Goal: Communication & Community: Answer question/provide support

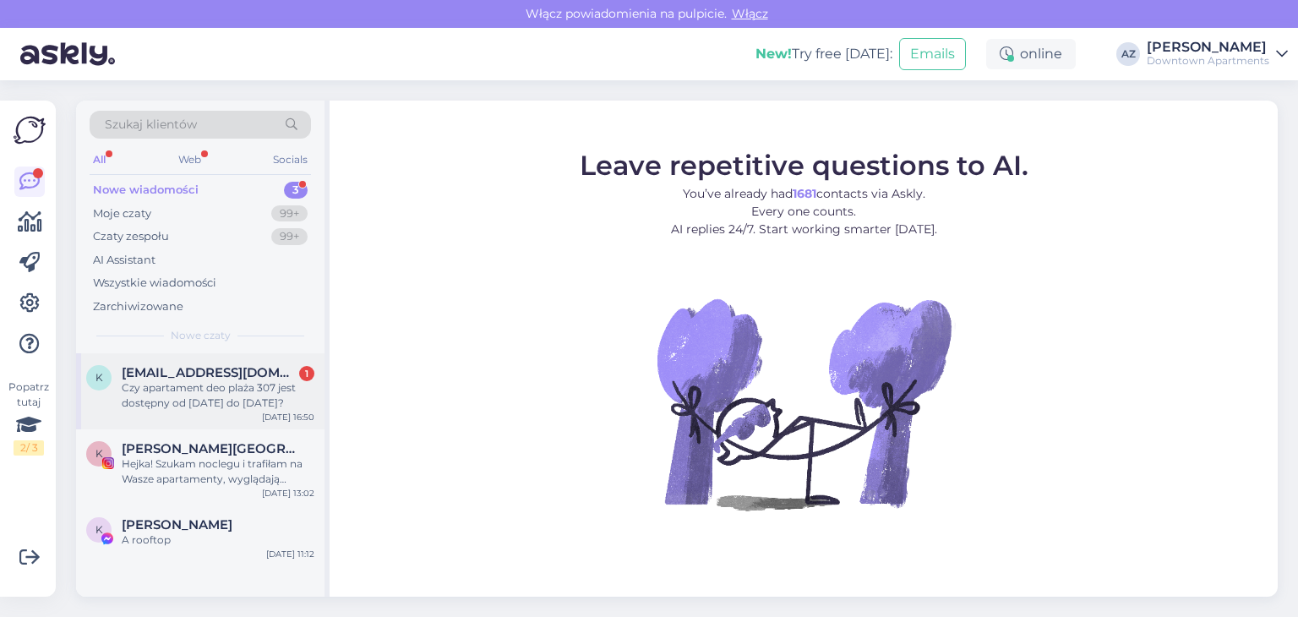
click at [265, 390] on div "Czy apartament deo plaża 307 jest dostępny od [DATE] do [DATE]?" at bounding box center [218, 395] width 193 height 30
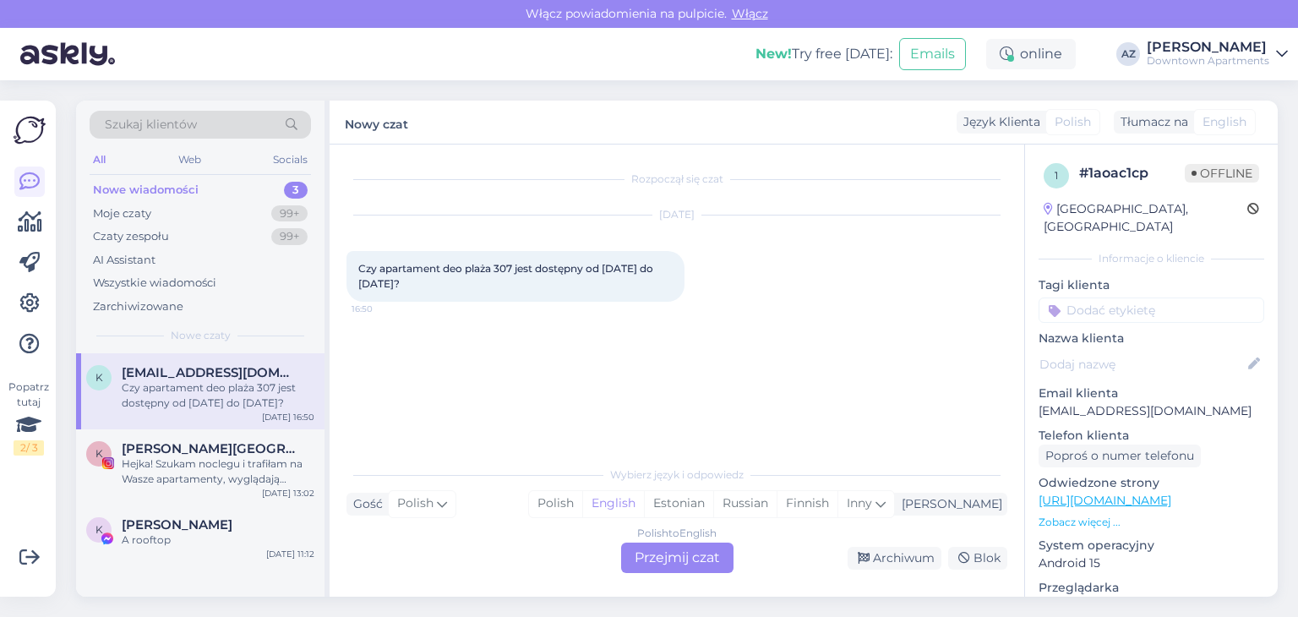
click at [637, 550] on div "Polish to English Przejmij czat" at bounding box center [677, 557] width 112 height 30
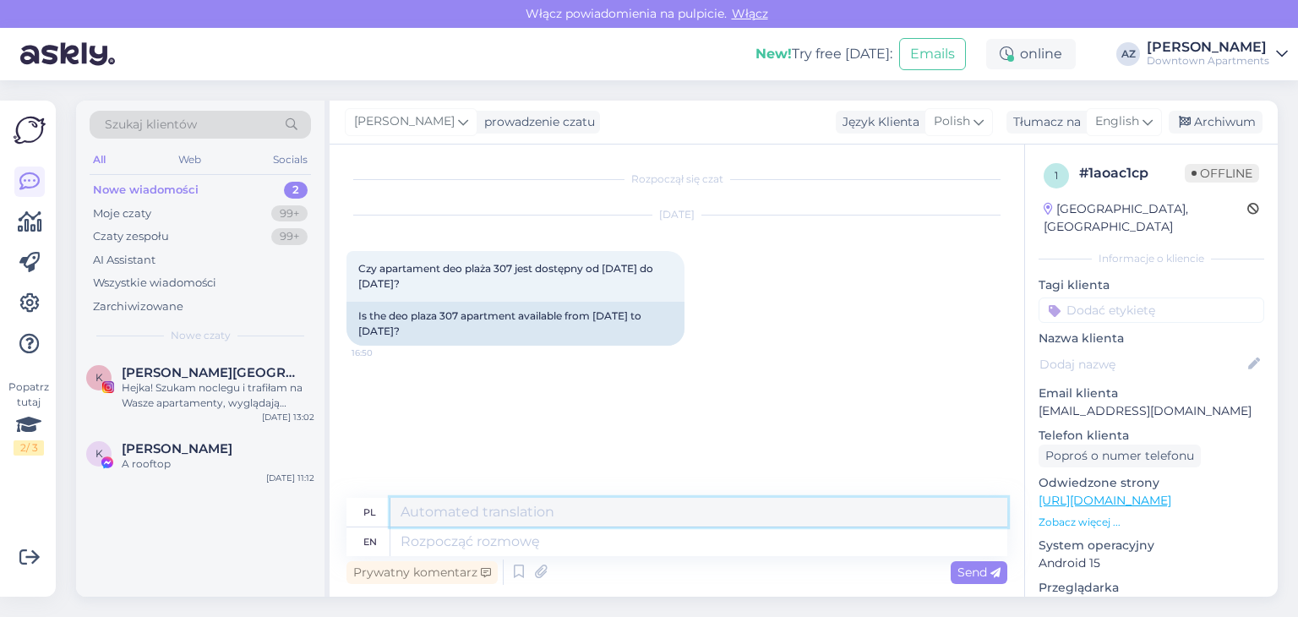
click at [438, 504] on textarea at bounding box center [698, 512] width 617 height 29
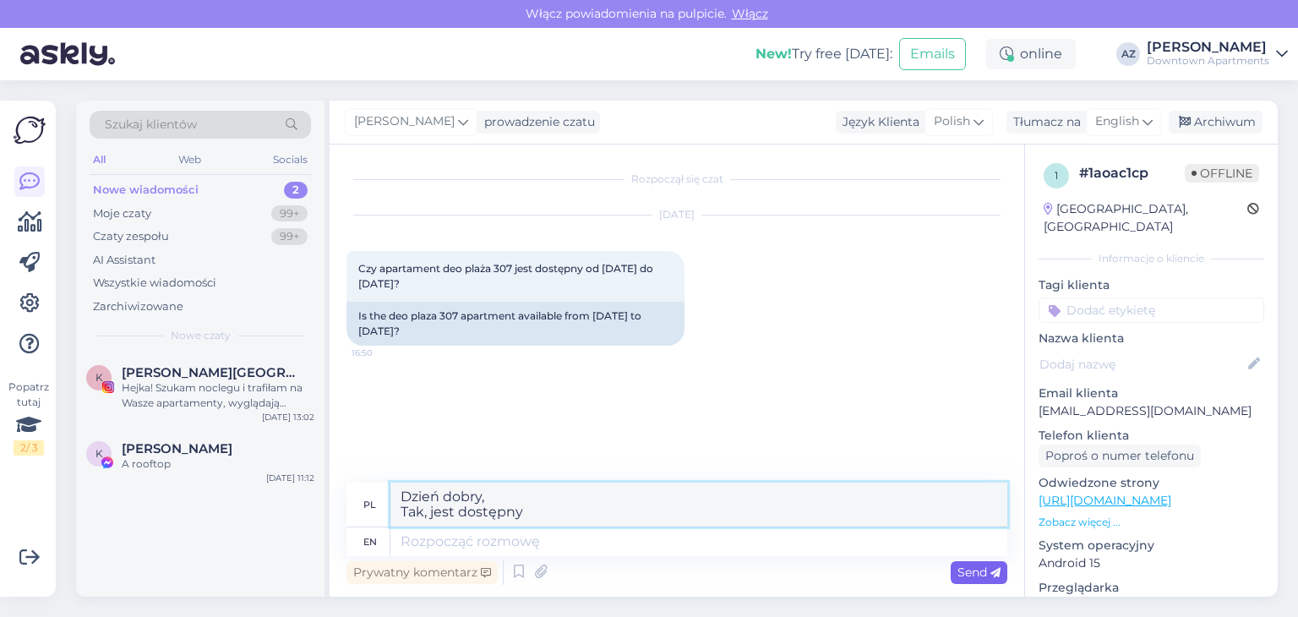
type textarea "Dzień dobry, Tak, jest dostępny"
click at [970, 579] on div "Send" at bounding box center [979, 572] width 57 height 23
drag, startPoint x: 984, startPoint y: 579, endPoint x: 982, endPoint y: 568, distance: 11.1
click at [984, 578] on div "Send" at bounding box center [979, 572] width 57 height 23
click at [982, 568] on span "Send" at bounding box center [978, 571] width 43 height 15
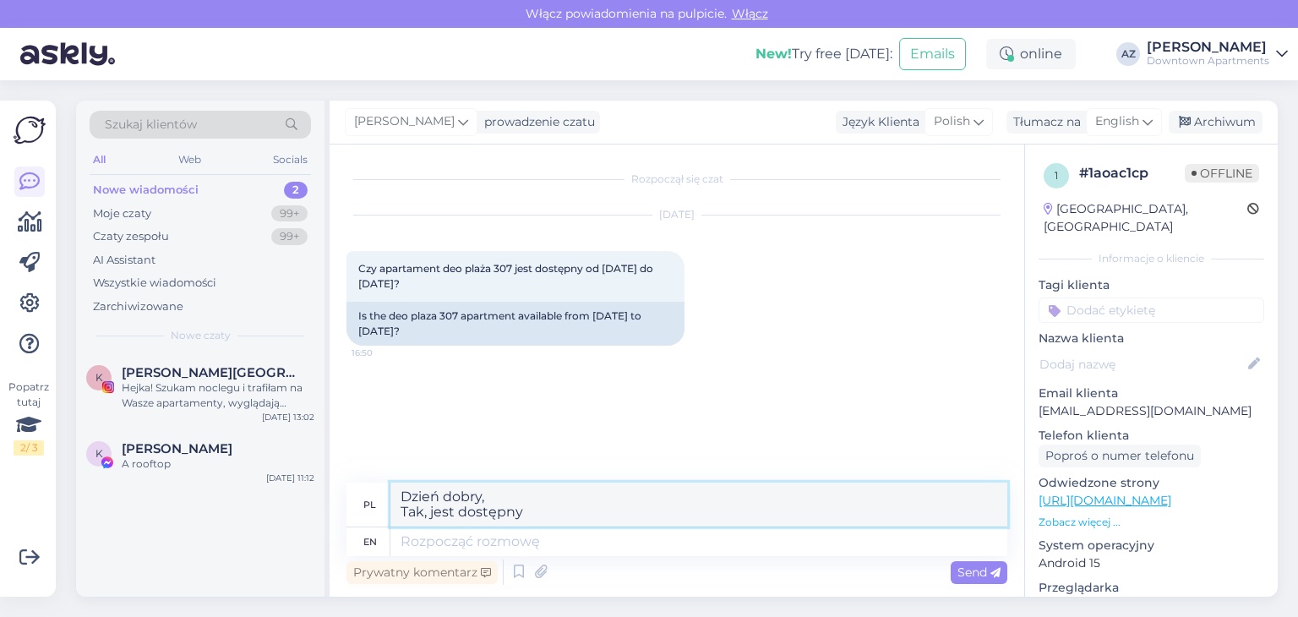
drag, startPoint x: 550, startPoint y: 515, endPoint x: 392, endPoint y: 490, distance: 160.0
click at [390, 488] on textarea "Dzień dobry, Tak, jest dostępny" at bounding box center [698, 504] width 617 height 44
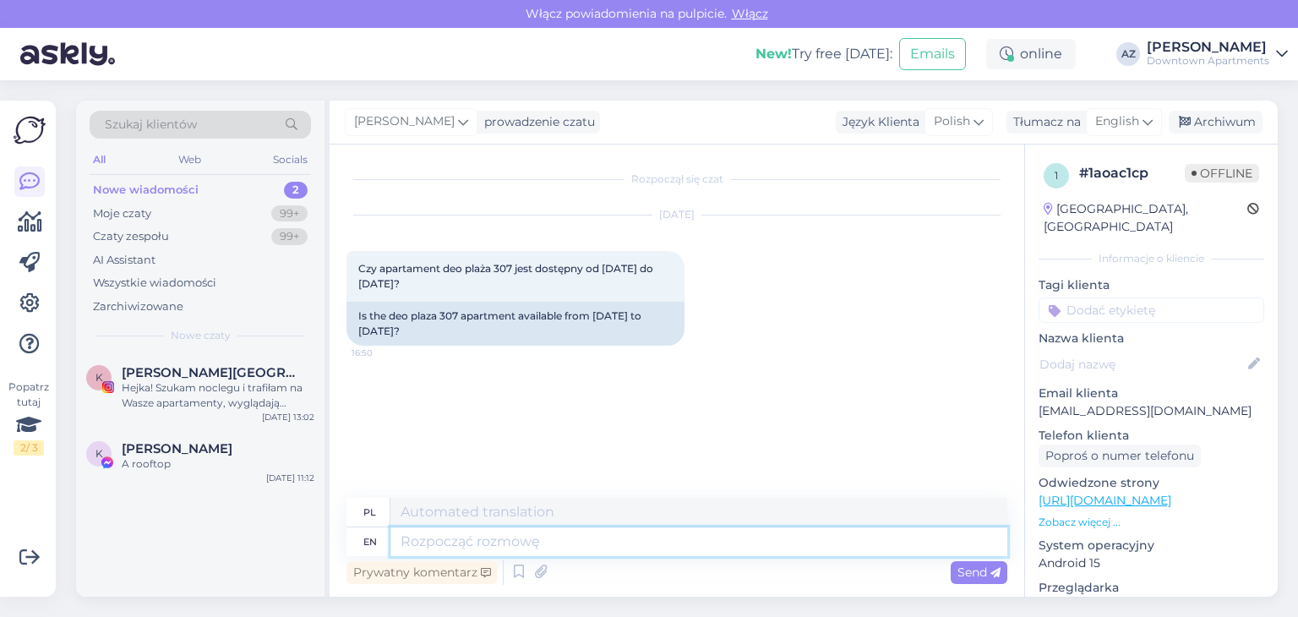
click at [407, 537] on textarea at bounding box center [698, 541] width 617 height 29
paste textarea "Dzień dobry, Tak, jest dostępny"
type textarea "Dzień dobry, Tak, jest dostępny"
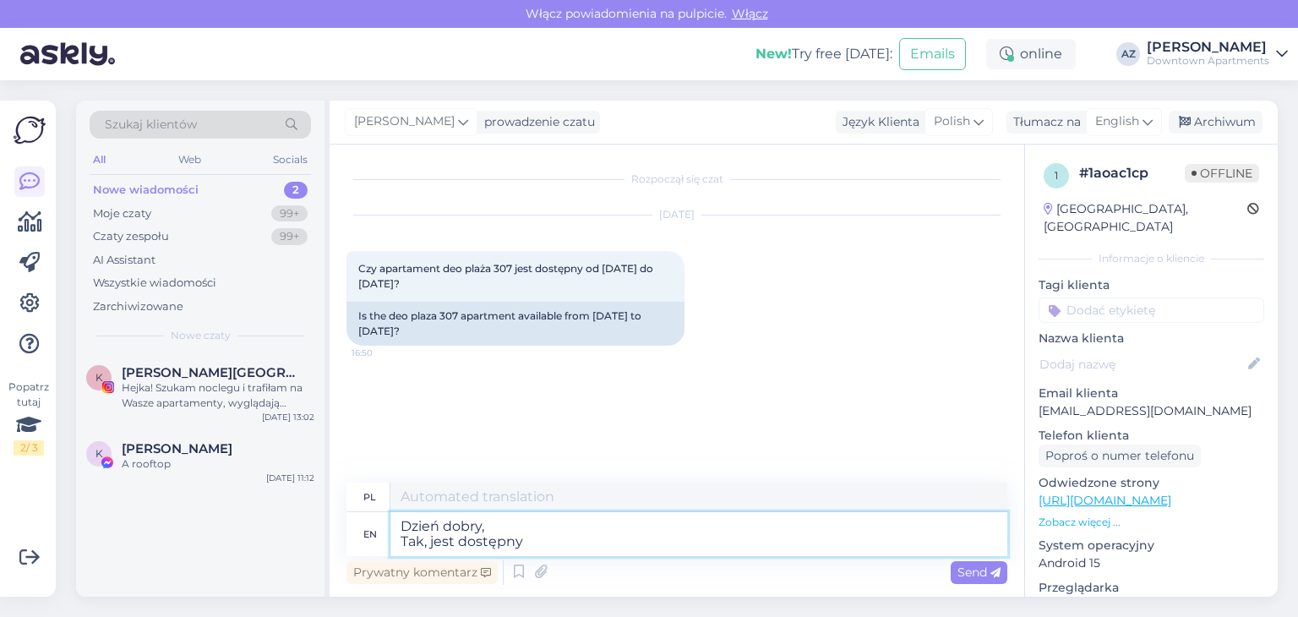
type textarea "Dzień dobry, Tak, jest dostępny"
click at [984, 570] on span "Send" at bounding box center [978, 571] width 43 height 15
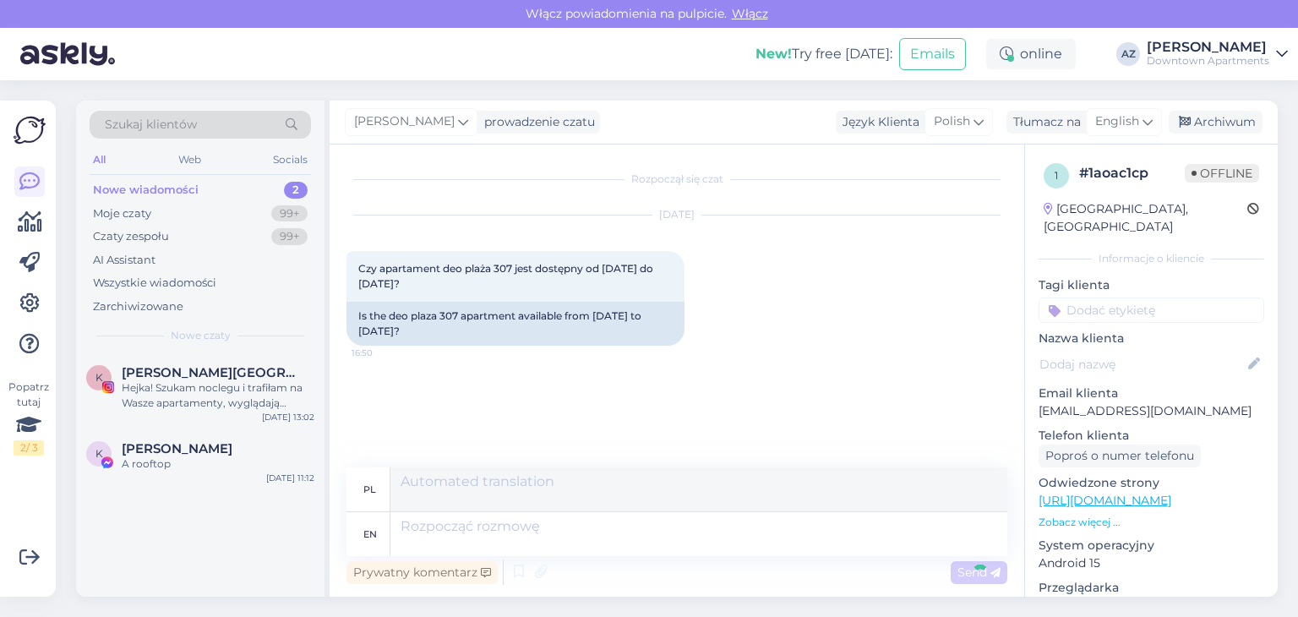
scroll to position [14, 0]
